Goal: Information Seeking & Learning: Learn about a topic

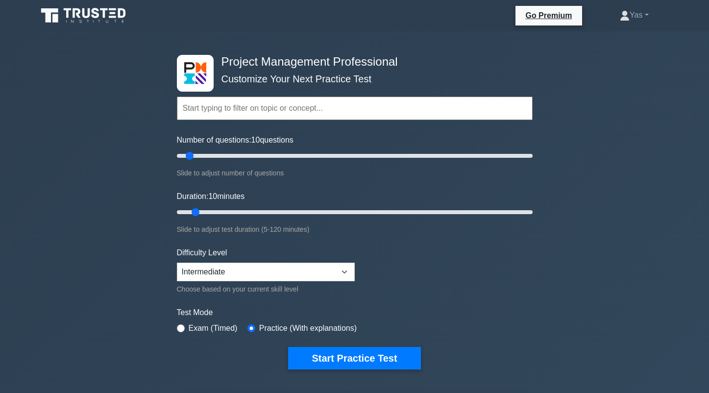
drag, startPoint x: 111, startPoint y: 227, endPoint x: 130, endPoint y: 266, distance: 42.7
click at [130, 266] on div "Project Management Professional Customize Your Next Practice Test Topics Scope …" at bounding box center [354, 339] width 709 height 617
click at [207, 267] on select "Beginner Intermediate Expert" at bounding box center [266, 272] width 178 height 19
click at [177, 263] on select "Beginner Intermediate Expert" at bounding box center [266, 272] width 178 height 19
drag, startPoint x: 190, startPoint y: 157, endPoint x: 205, endPoint y: 156, distance: 15.2
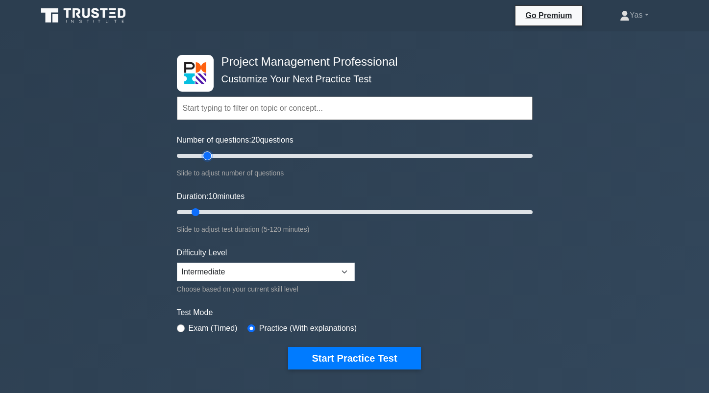
type input "20"
click at [205, 156] on input "Number of questions: 20 questions" at bounding box center [355, 156] width 356 height 12
drag, startPoint x: 198, startPoint y: 209, endPoint x: 242, endPoint y: 210, distance: 44.6
type input "25"
click at [242, 210] on input "Duration: 25 minutes" at bounding box center [355, 212] width 356 height 12
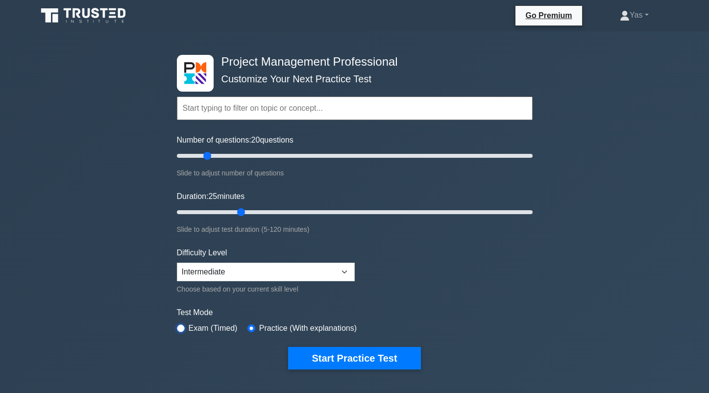
click at [181, 328] on input "radio" at bounding box center [181, 328] width 8 height 8
radio input "true"
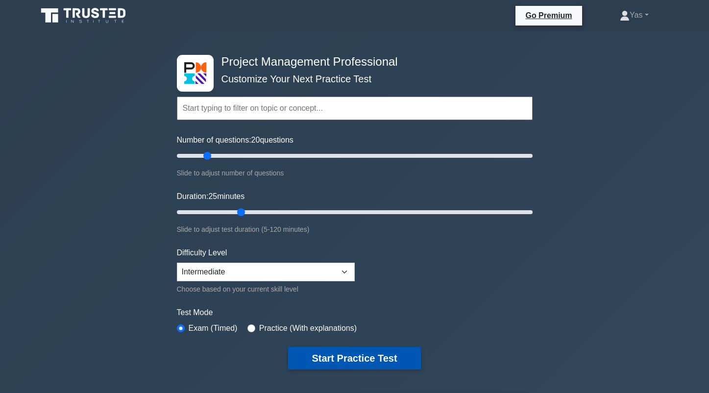
click at [313, 365] on button "Start Practice Test" at bounding box center [354, 358] width 132 height 23
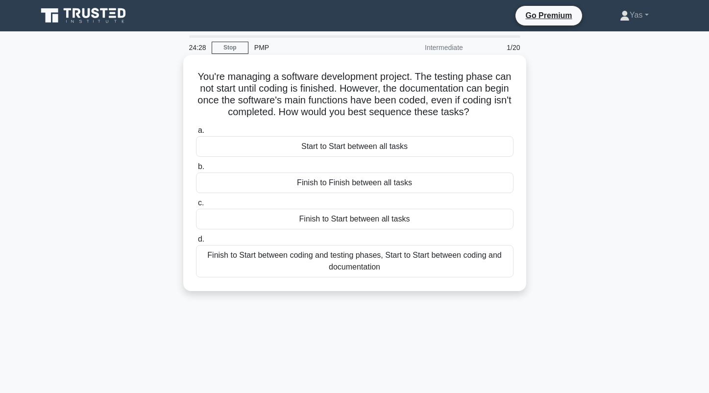
click at [466, 264] on div "Finish to Start between coding and testing phases, Start to Start between codin…" at bounding box center [355, 261] width 318 height 32
click at [196, 243] on input "d. Finish to Start between coding and testing phases, Start to Start between co…" at bounding box center [196, 239] width 0 height 6
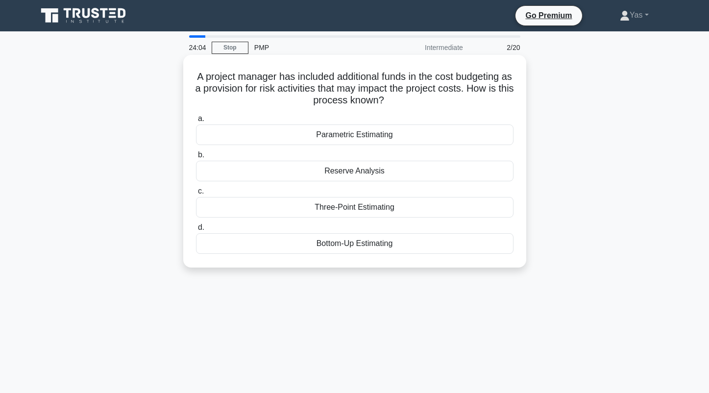
click at [493, 173] on div "Reserve Analysis" at bounding box center [355, 171] width 318 height 21
click at [196, 158] on input "b. Reserve Analysis" at bounding box center [196, 155] width 0 height 6
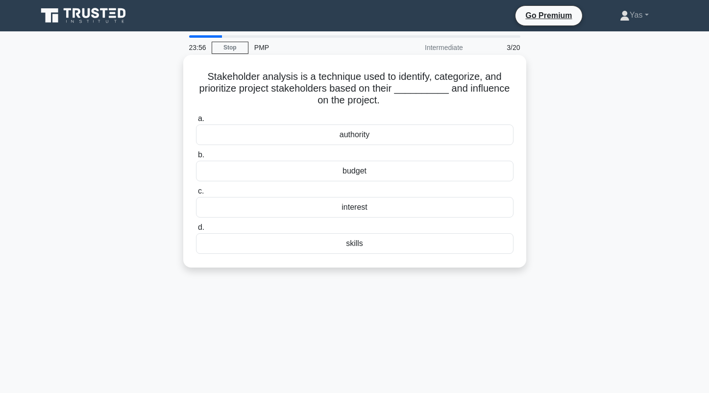
click at [484, 209] on div "interest" at bounding box center [355, 207] width 318 height 21
click at [196, 195] on input "c. interest" at bounding box center [196, 191] width 0 height 6
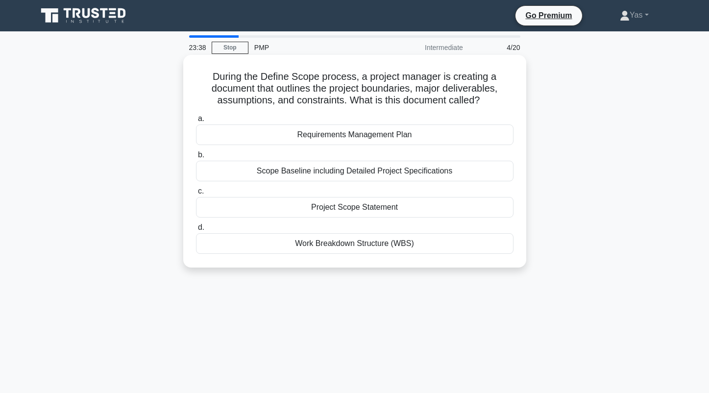
click at [495, 205] on div "Project Scope Statement" at bounding box center [355, 207] width 318 height 21
click at [196, 195] on input "c. Project Scope Statement" at bounding box center [196, 191] width 0 height 6
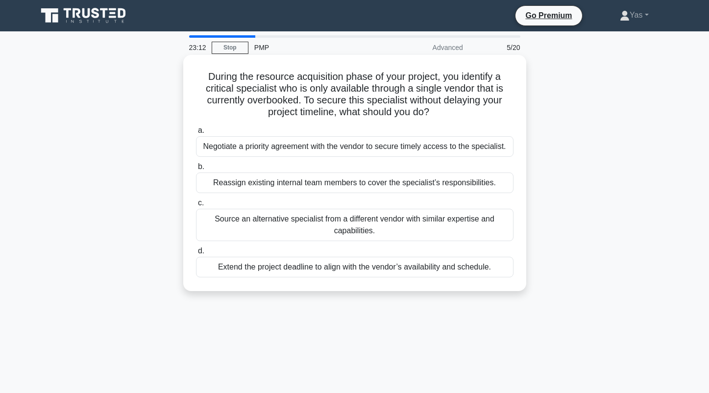
click at [489, 152] on div "Negotiate a priority agreement with the vendor to secure timely access to the s…" at bounding box center [355, 146] width 318 height 21
click at [196, 134] on input "a. Negotiate a priority agreement with the vendor to secure timely access to th…" at bounding box center [196, 130] width 0 height 6
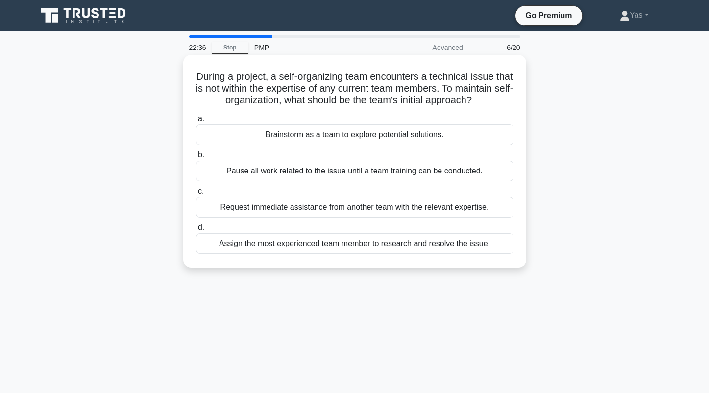
click at [464, 145] on div "Brainstorm as a team to explore potential solutions." at bounding box center [355, 134] width 318 height 21
click at [196, 122] on input "a. Brainstorm as a team to explore potential solutions." at bounding box center [196, 119] width 0 height 6
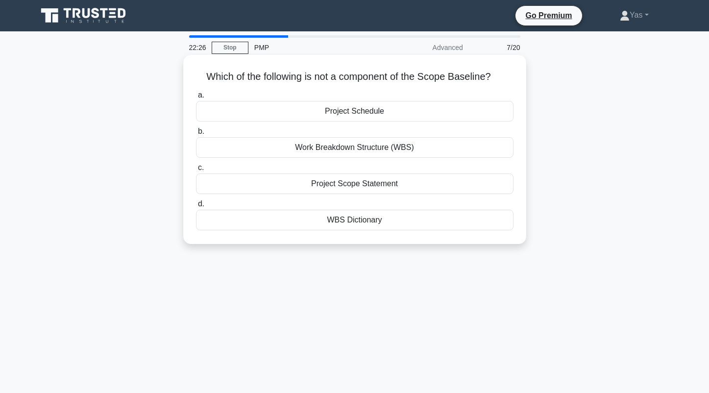
click at [469, 105] on div "Project Schedule" at bounding box center [355, 111] width 318 height 21
click at [196, 99] on input "a. Project Schedule" at bounding box center [196, 95] width 0 height 6
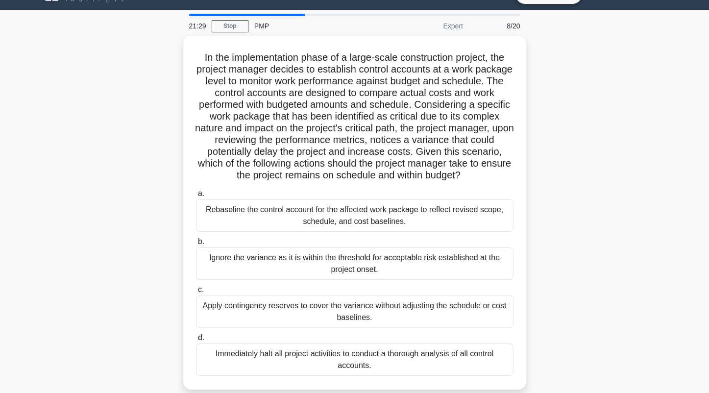
scroll to position [24, 0]
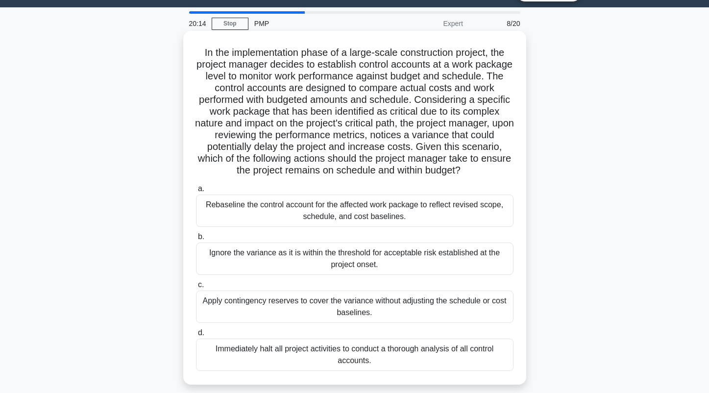
click at [409, 318] on div "Apply contingency reserves to cover the variance without adjusting the schedule…" at bounding box center [355, 307] width 318 height 32
click at [196, 288] on input "c. Apply contingency reserves to cover the variance without adjusting the sched…" at bounding box center [196, 285] width 0 height 6
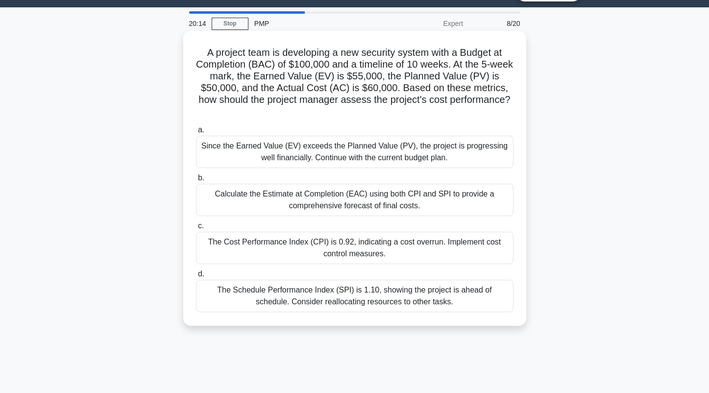
scroll to position [0, 0]
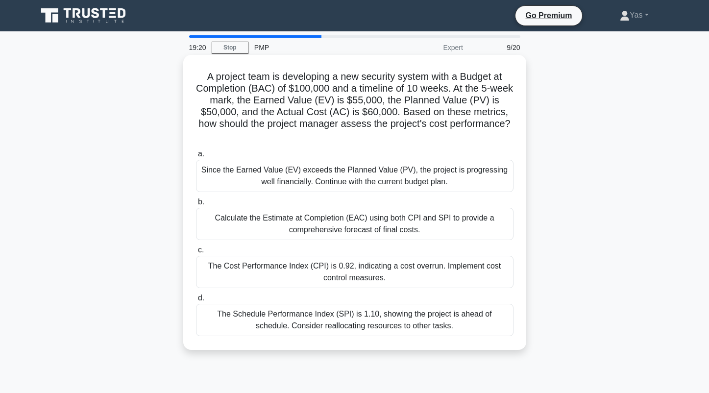
click at [476, 182] on div "Since the Earned Value (EV) exceeds the Planned Value (PV), the project is prog…" at bounding box center [355, 176] width 318 height 32
click at [196, 157] on input "a. Since the Earned Value (EV) exceeds the Planned Value (PV), the project is p…" at bounding box center [196, 154] width 0 height 6
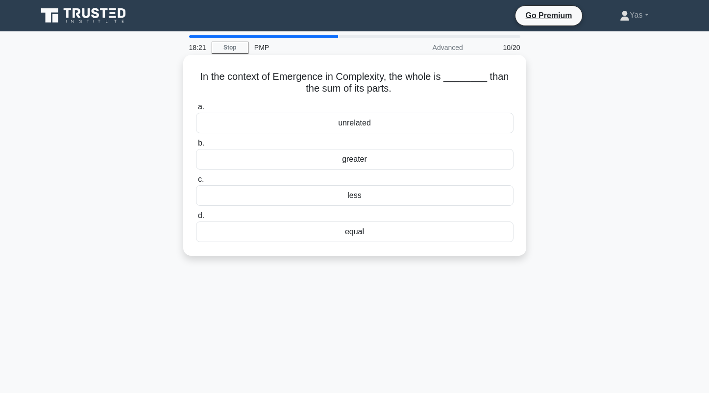
click at [470, 158] on div "greater" at bounding box center [355, 159] width 318 height 21
click at [196, 147] on input "b. greater" at bounding box center [196, 143] width 0 height 6
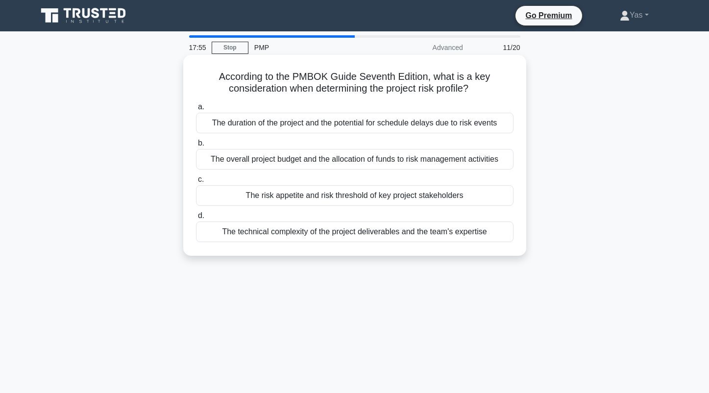
click at [497, 196] on div "The risk appetite and risk threshold of key project stakeholders" at bounding box center [355, 195] width 318 height 21
click at [196, 183] on input "c. The risk appetite and risk threshold of key project stakeholders" at bounding box center [196, 179] width 0 height 6
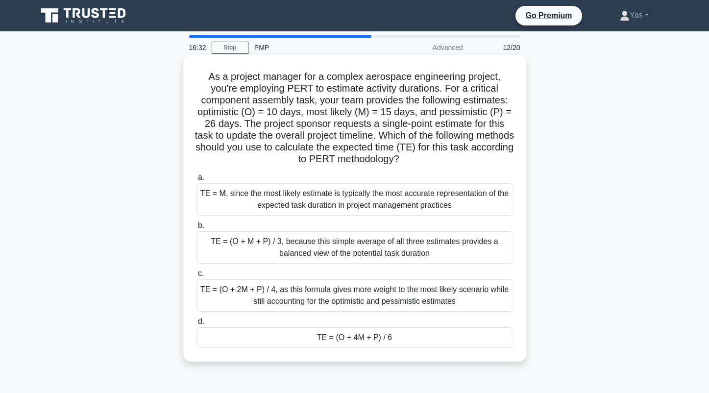
click at [470, 297] on div "TE = (O + 2M + P) / 4, as this formula gives more weight to the most likely sce…" at bounding box center [355, 295] width 318 height 32
click at [196, 277] on input "c. TE = (O + 2M + P) / 4, as this formula gives more weight to the most likely …" at bounding box center [196, 274] width 0 height 6
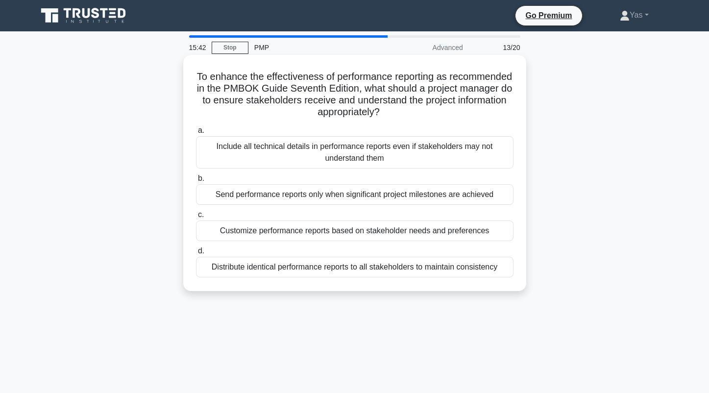
click at [496, 237] on div "Customize performance reports based on stakeholder needs and preferences" at bounding box center [355, 231] width 318 height 21
click at [196, 218] on input "c. Customize performance reports based on stakeholder needs and preferences" at bounding box center [196, 215] width 0 height 6
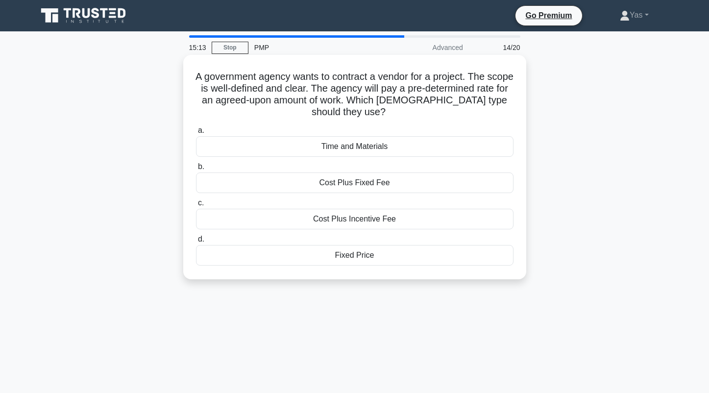
click at [477, 254] on div "Fixed Price" at bounding box center [355, 255] width 318 height 21
click at [196, 243] on input "d. Fixed Price" at bounding box center [196, 239] width 0 height 6
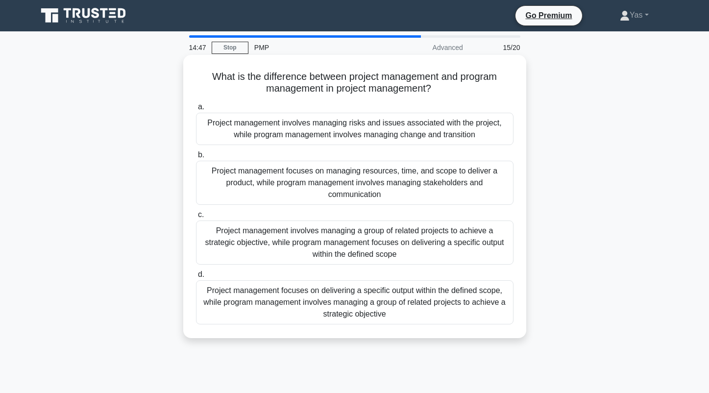
click at [485, 298] on div "Project management focuses on delivering a specific output within the defined s…" at bounding box center [355, 302] width 318 height 44
click at [196, 278] on input "d. Project management focuses on delivering a specific output within the define…" at bounding box center [196, 275] width 0 height 6
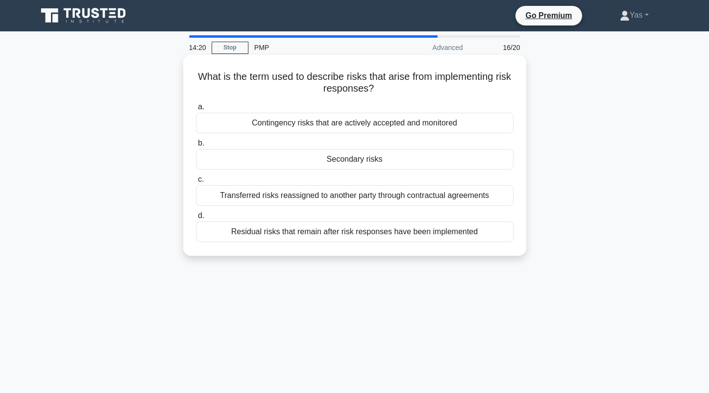
click at [469, 237] on div "Residual risks that remain after risk responses have been implemented" at bounding box center [355, 232] width 318 height 21
click at [196, 219] on input "d. Residual risks that remain after risk responses have been implemented" at bounding box center [196, 216] width 0 height 6
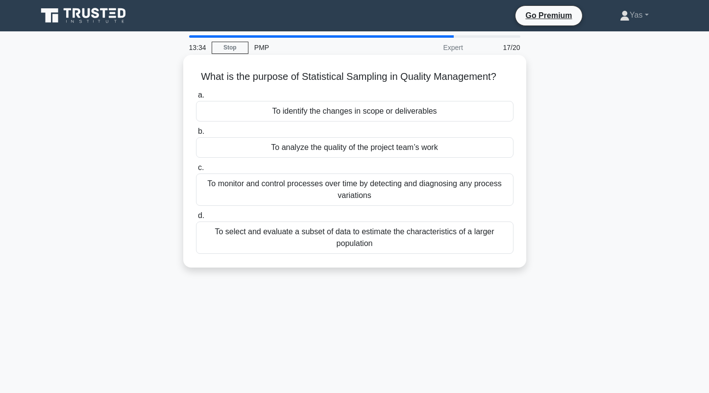
click at [487, 194] on div "To monitor and control processes over time by detecting and diagnosing any proc…" at bounding box center [355, 190] width 318 height 32
click at [196, 171] on input "c. To monitor and control processes over time by detecting and diagnosing any p…" at bounding box center [196, 168] width 0 height 6
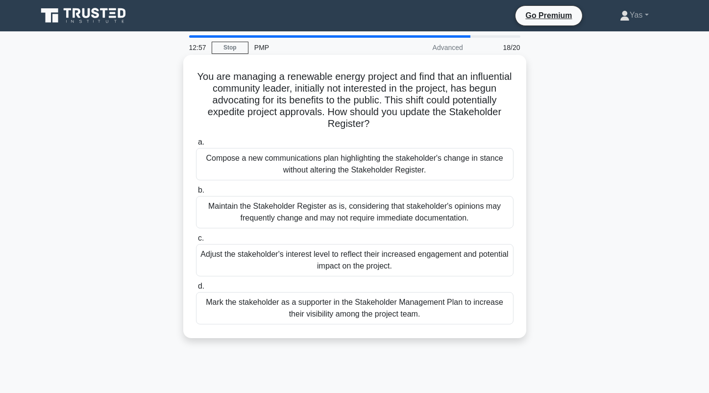
click at [473, 270] on div "Adjust the stakeholder's interest level to reflect their increased engagement a…" at bounding box center [355, 260] width 318 height 32
click at [196, 242] on input "c. Adjust the stakeholder's interest level to reflect their increased engagemen…" at bounding box center [196, 238] width 0 height 6
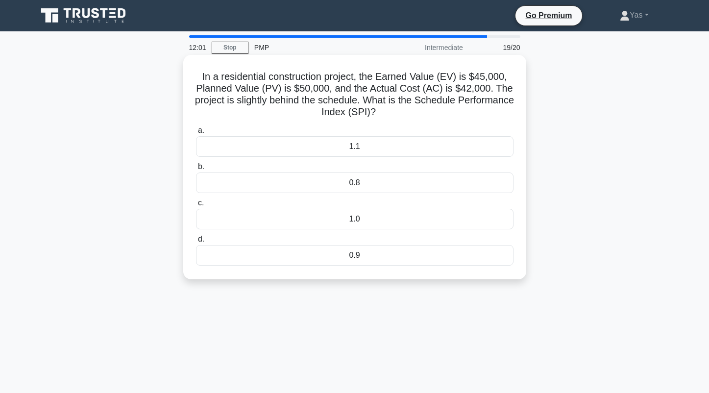
click at [500, 260] on div "0.9" at bounding box center [355, 255] width 318 height 21
click at [196, 243] on input "d. 0.9" at bounding box center [196, 239] width 0 height 6
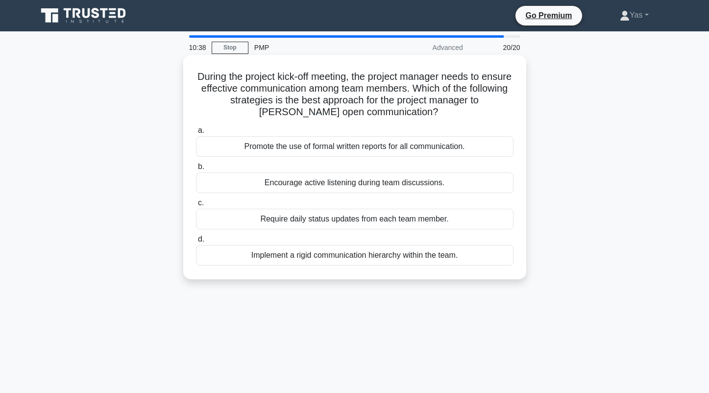
click at [499, 221] on div "Require daily status updates from each team member." at bounding box center [355, 219] width 318 height 21
click at [196, 206] on input "c. Require daily status updates from each team member." at bounding box center [196, 203] width 0 height 6
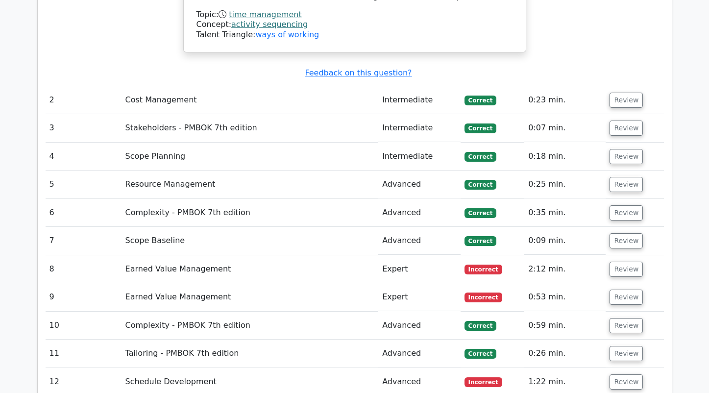
scroll to position [1491, 0]
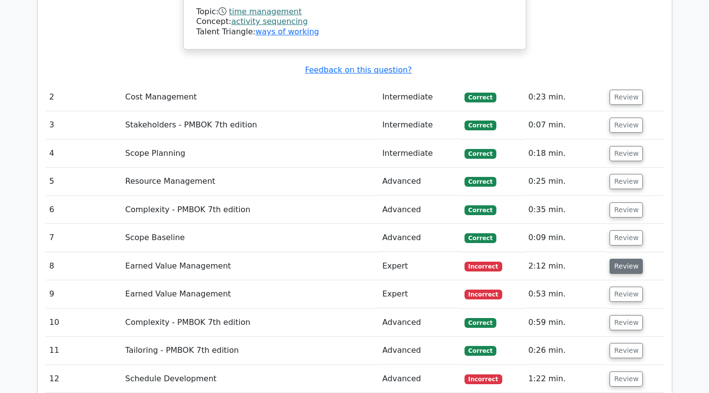
click at [616, 259] on button "Review" at bounding box center [626, 266] width 33 height 15
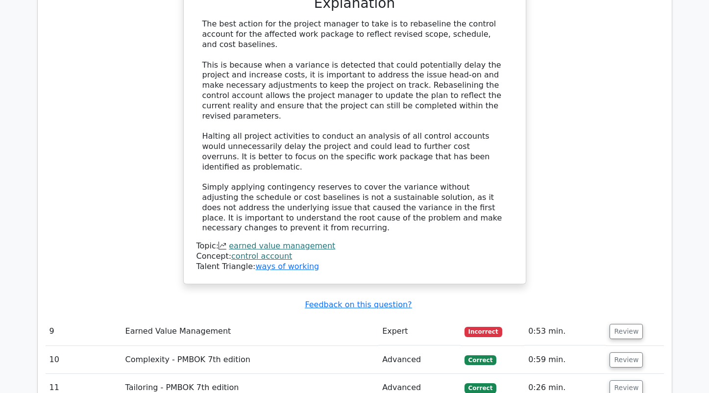
scroll to position [2136, 0]
click at [615, 323] on button "Review" at bounding box center [626, 330] width 33 height 15
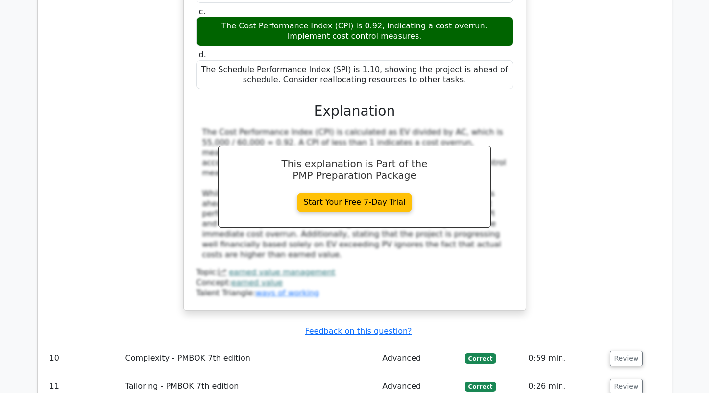
scroll to position [2725, 0]
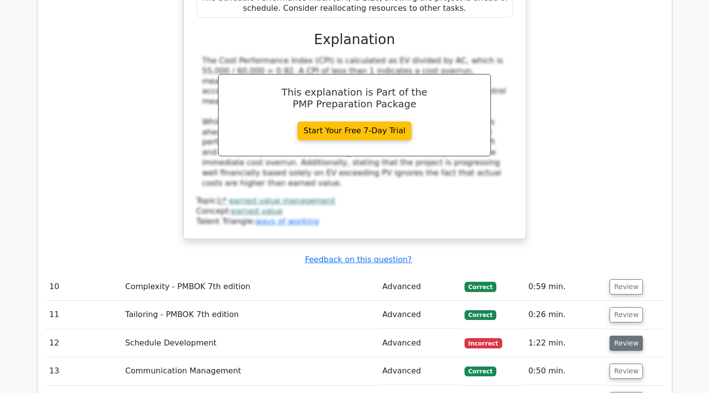
click at [616, 336] on button "Review" at bounding box center [626, 343] width 33 height 15
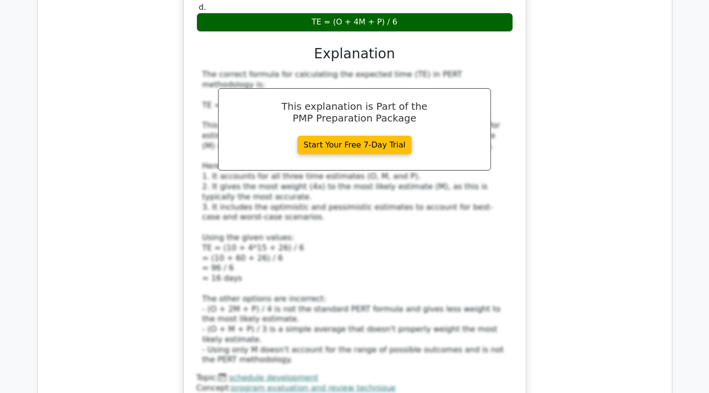
scroll to position [3466, 0]
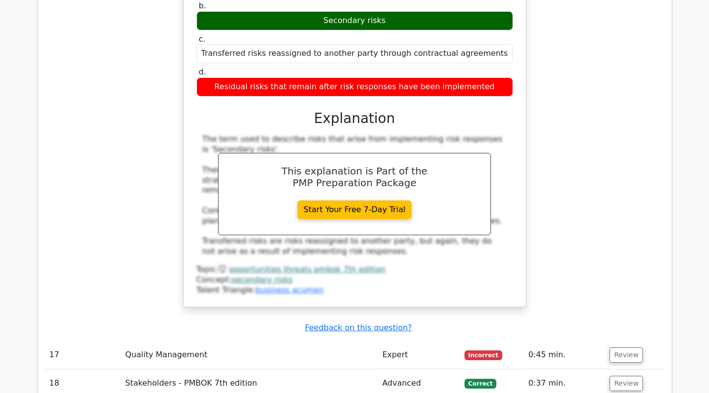
scroll to position [3987, 0]
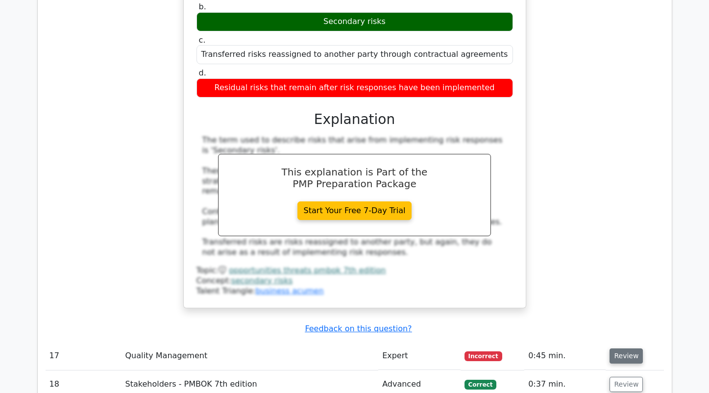
click at [628, 348] on button "Review" at bounding box center [626, 355] width 33 height 15
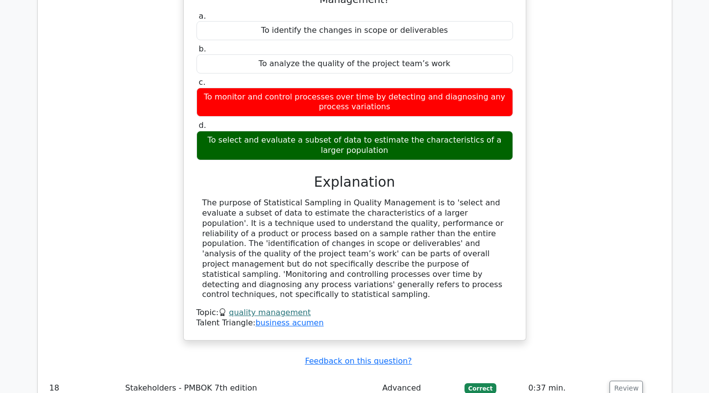
scroll to position [4413, 0]
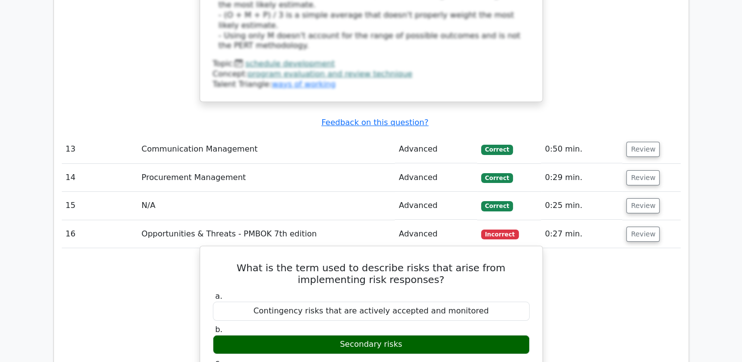
scroll to position [3664, 0]
